Goal: Find specific page/section: Find specific page/section

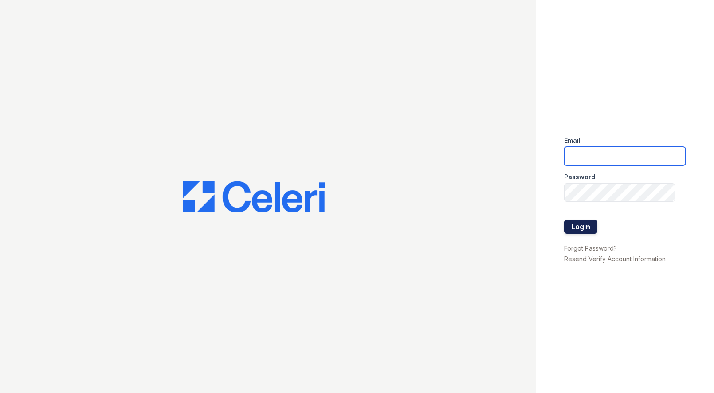
type input "sgasanov@trinity-pm.com"
click at [577, 222] on button "Login" at bounding box center [580, 227] width 33 height 14
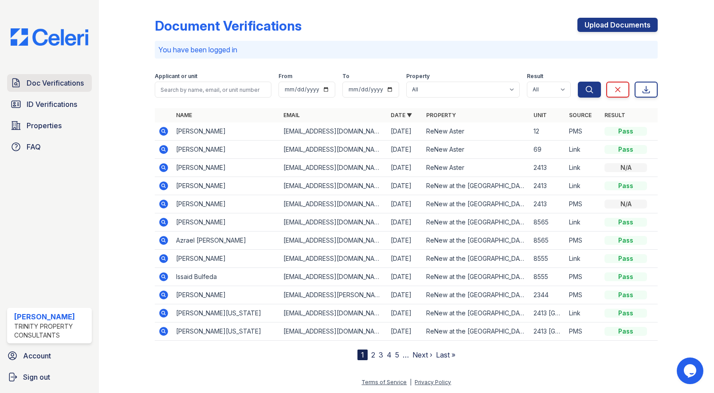
click at [24, 82] on link "Doc Verifications" at bounding box center [49, 83] width 85 height 18
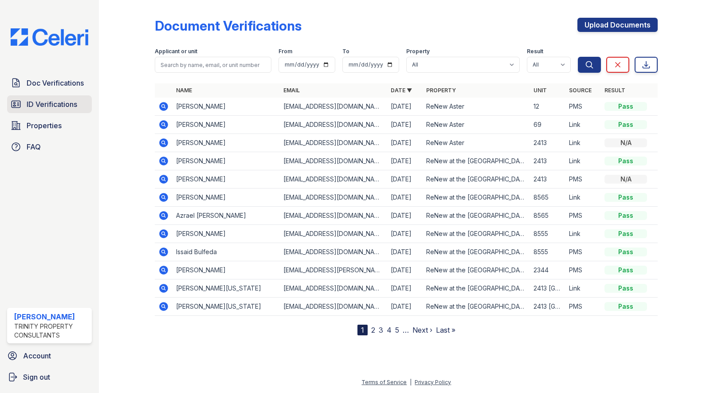
click at [36, 109] on span "ID Verifications" at bounding box center [52, 104] width 51 height 11
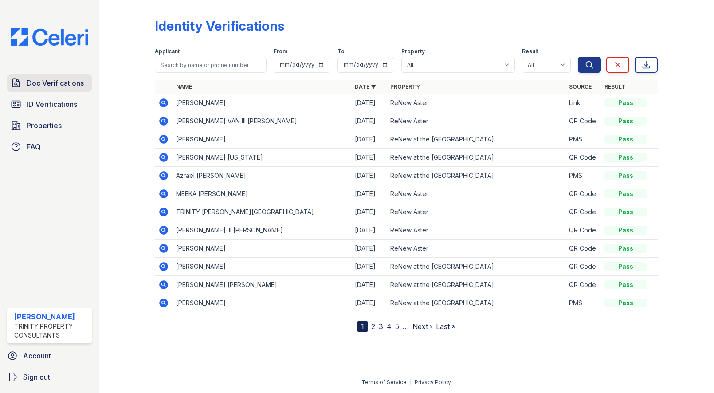
click at [47, 80] on span "Doc Verifications" at bounding box center [55, 83] width 57 height 11
